Goal: Find specific page/section: Find specific page/section

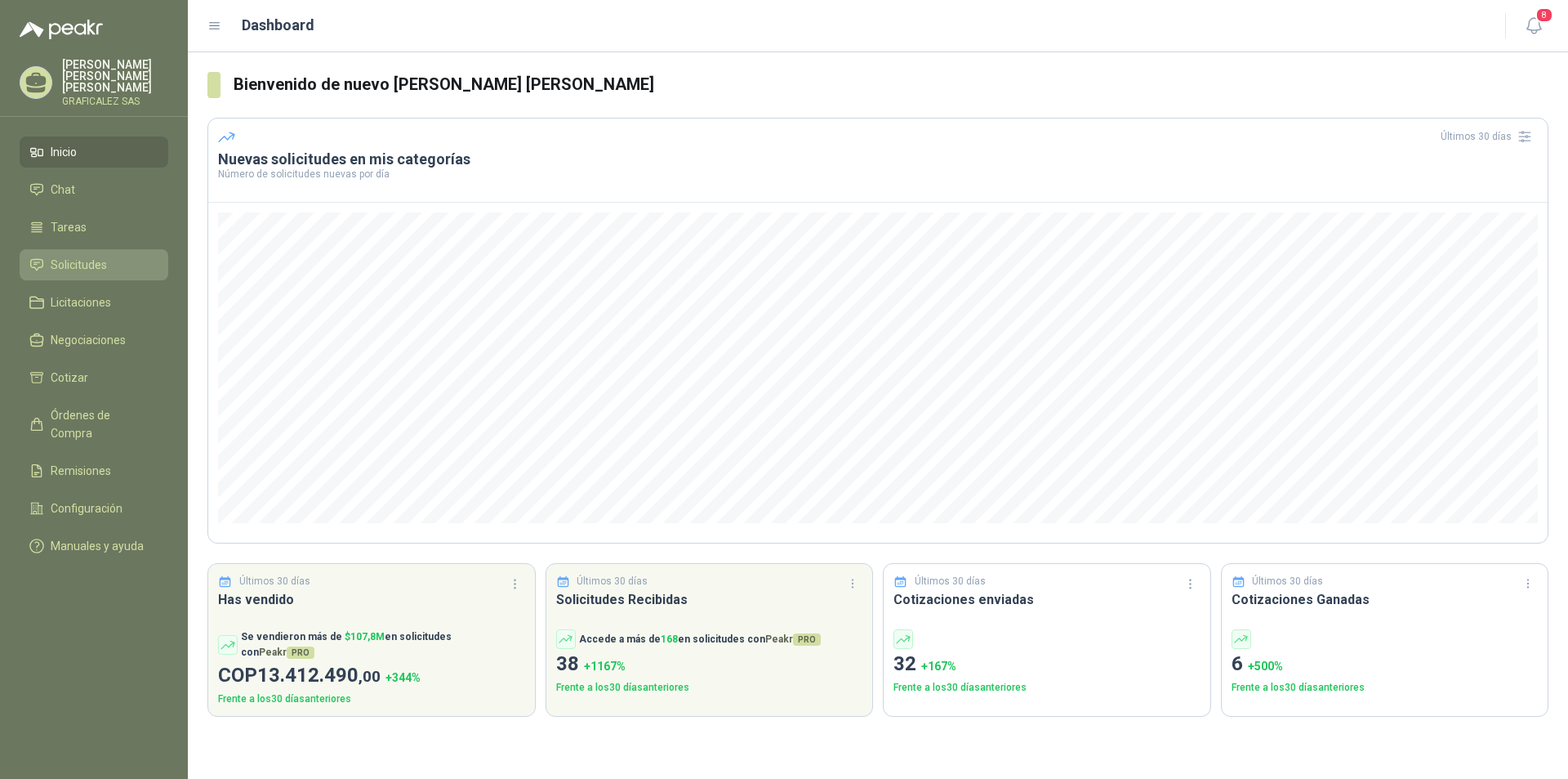
click at [99, 264] on span "Solicitudes" at bounding box center [79, 264] width 56 height 18
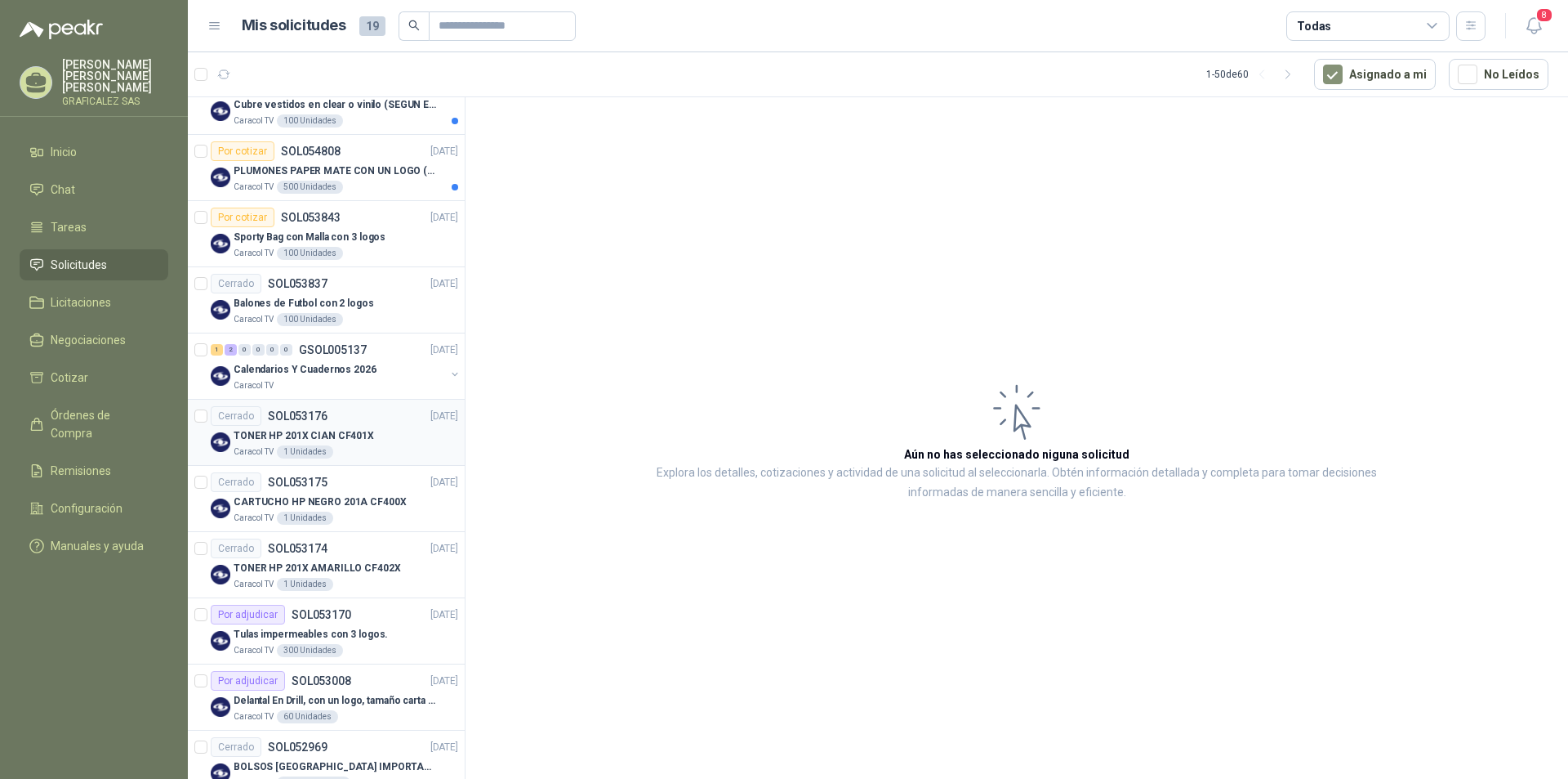
scroll to position [245, 0]
click at [390, 377] on div "Calendarios Y Cuadernos 2026" at bounding box center [339, 369] width 212 height 20
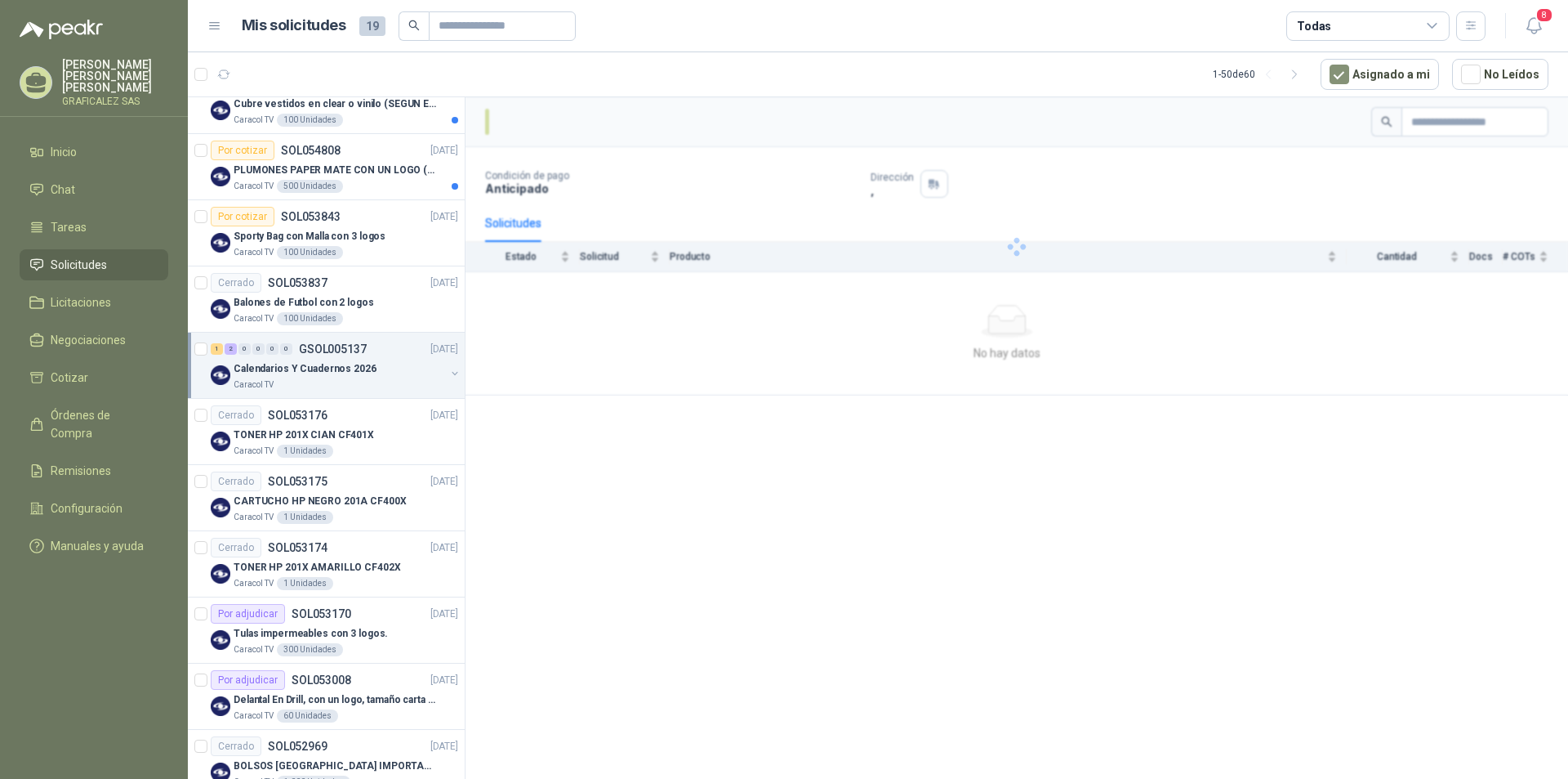
click at [393, 371] on div "Calendarios Y Cuadernos 2026" at bounding box center [339, 369] width 212 height 20
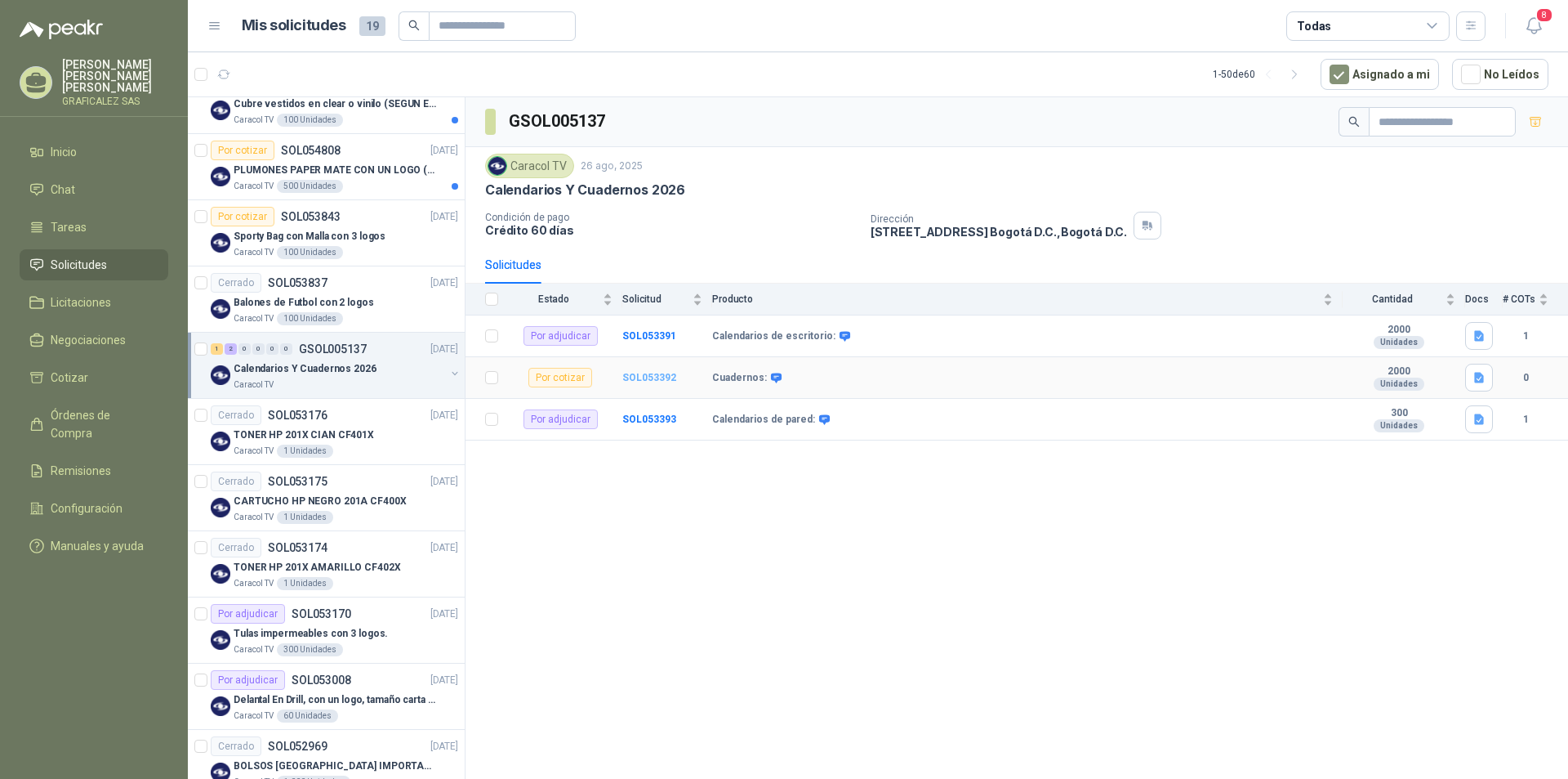
click at [648, 376] on b "SOL053392" at bounding box center [650, 378] width 54 height 12
